Goal: Find specific page/section: Find specific page/section

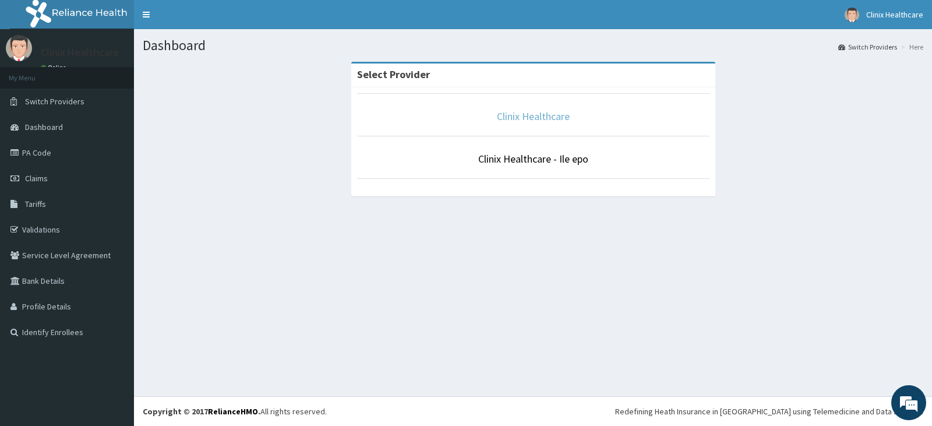
click at [534, 118] on link "Clinix Healthcare" at bounding box center [533, 116] width 73 height 13
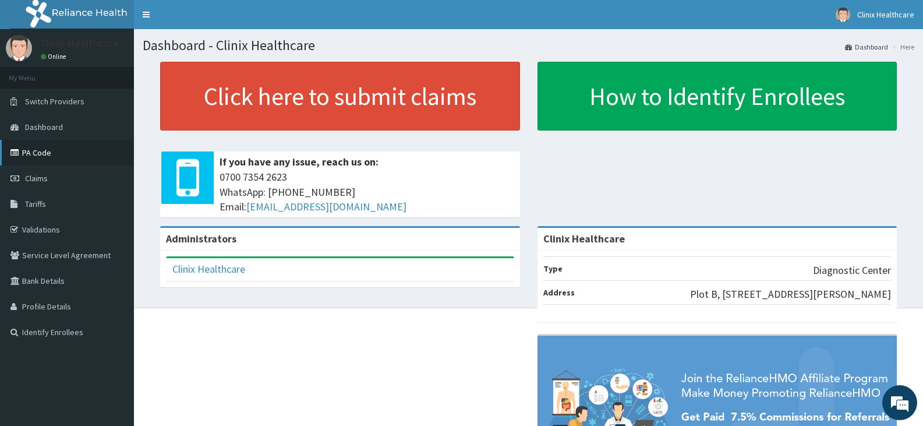
click at [76, 148] on link "PA Code" at bounding box center [67, 153] width 134 height 26
